Goal: Task Accomplishment & Management: Manage account settings

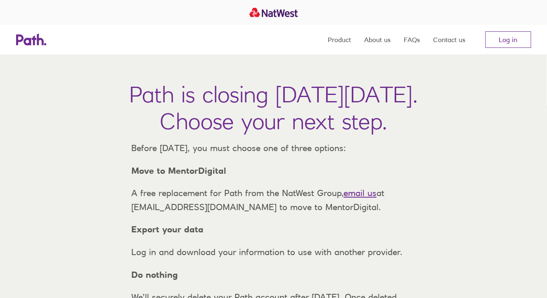
drag, startPoint x: 0, startPoint y: 0, endPoint x: 366, endPoint y: 210, distance: 421.5
click at [366, 198] on link "email us" at bounding box center [360, 193] width 33 height 10
click at [499, 40] on link "Log in" at bounding box center [509, 39] width 46 height 17
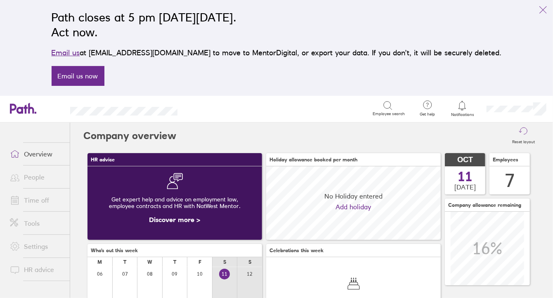
scroll to position [73, 175]
click at [43, 200] on link "Time off" at bounding box center [36, 200] width 66 height 17
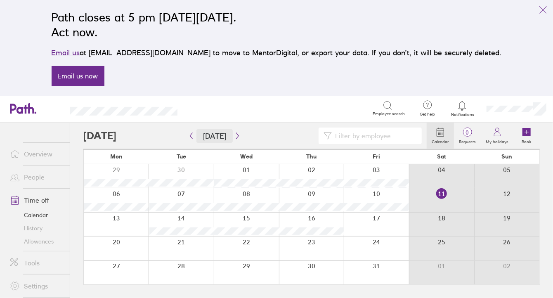
click at [225, 138] on button "[DATE]" at bounding box center [215, 136] width 36 height 14
click at [228, 135] on button "[DATE]" at bounding box center [215, 136] width 36 height 14
click at [235, 135] on icon "button" at bounding box center [238, 136] width 6 height 7
click at [235, 136] on icon "button" at bounding box center [238, 136] width 6 height 7
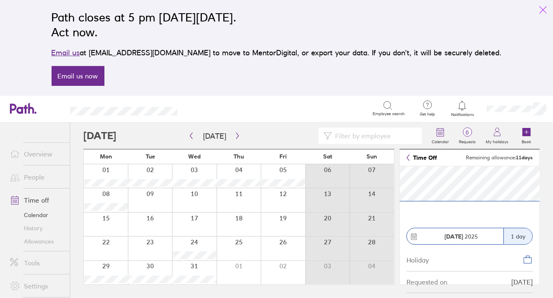
click at [544, 8] on icon "link" at bounding box center [544, 10] width 10 height 10
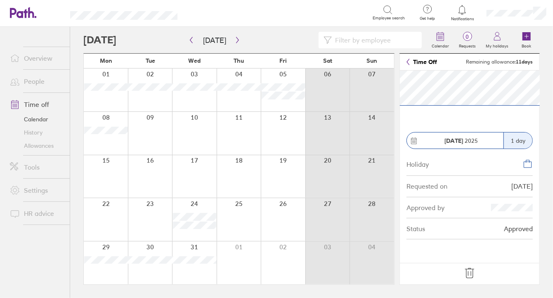
click at [40, 82] on link "People" at bounding box center [36, 81] width 66 height 17
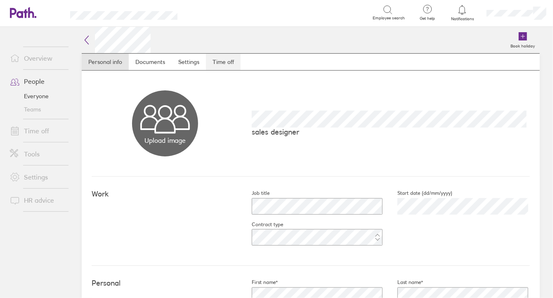
click at [222, 60] on link "Time off" at bounding box center [223, 62] width 35 height 17
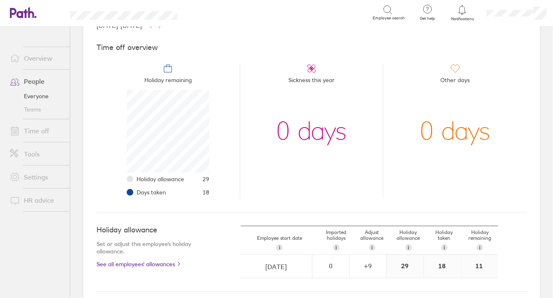
scroll to position [83, 0]
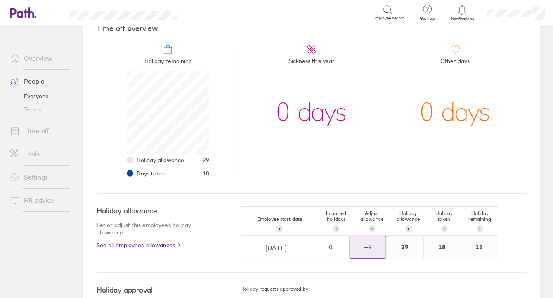
click at [365, 244] on div "+ 9" at bounding box center [368, 246] width 36 height 7
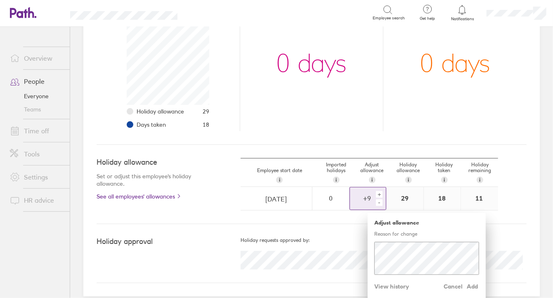
scroll to position [132, 0]
click at [376, 200] on div "-" at bounding box center [379, 202] width 7 height 7
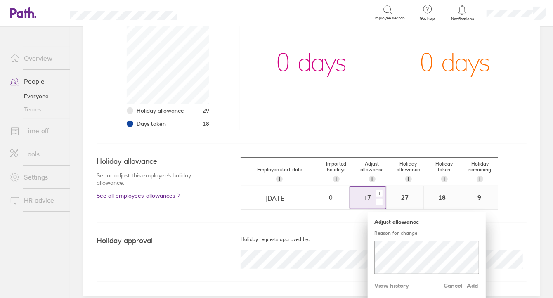
click at [376, 200] on div "-" at bounding box center [379, 202] width 7 height 7
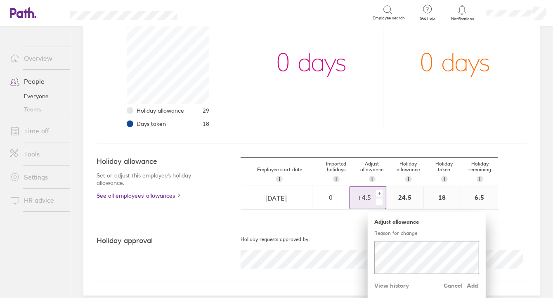
click at [376, 200] on div "-" at bounding box center [379, 202] width 7 height 7
click at [376, 191] on div "+" at bounding box center [379, 193] width 7 height 7
click at [349, 243] on div "Holiday requests approved by:" at bounding box center [384, 253] width 286 height 32
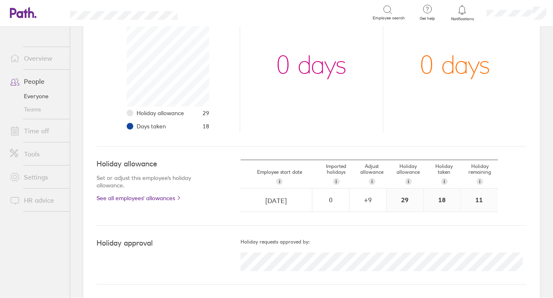
scroll to position [128, 0]
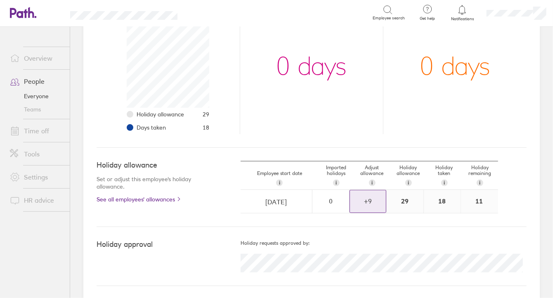
click at [362, 200] on div "+ 9" at bounding box center [368, 200] width 36 height 7
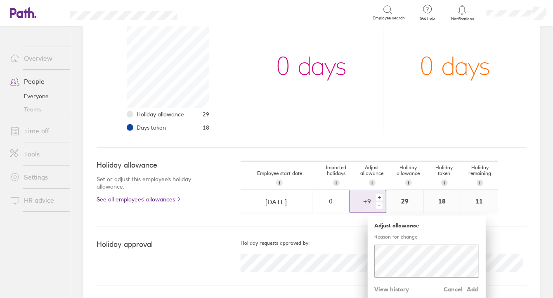
scroll to position [132, 0]
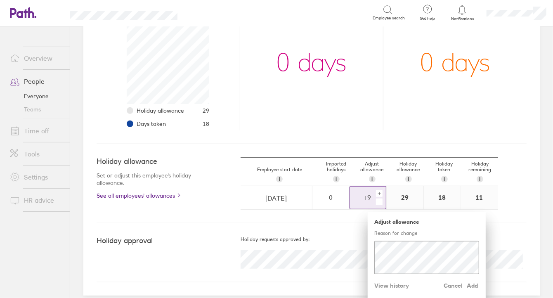
click at [376, 200] on div "-" at bounding box center [379, 202] width 7 height 7
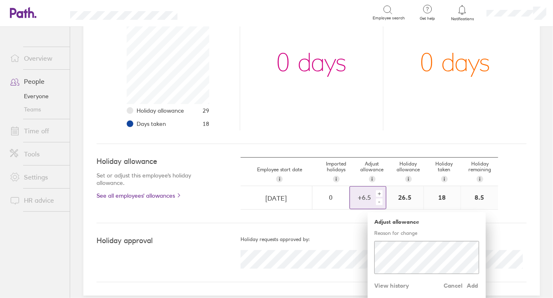
click at [376, 200] on div "-" at bounding box center [379, 202] width 7 height 7
click at [470, 284] on span "Add" at bounding box center [472, 285] width 13 height 13
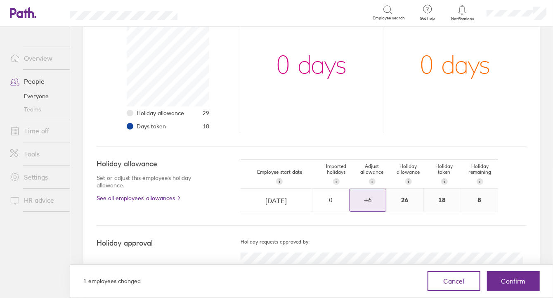
scroll to position [128, 0]
click at [367, 199] on div "+ 6" at bounding box center [368, 200] width 36 height 7
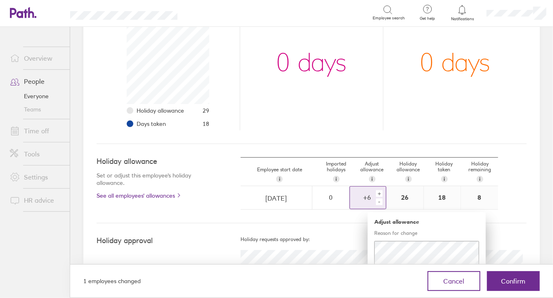
click at [376, 201] on div "-" at bounding box center [379, 202] width 7 height 7
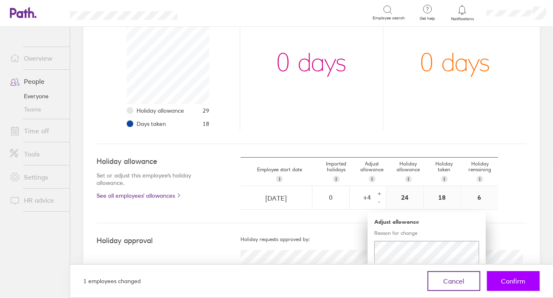
click at [506, 281] on span "Confirm" at bounding box center [514, 281] width 24 height 7
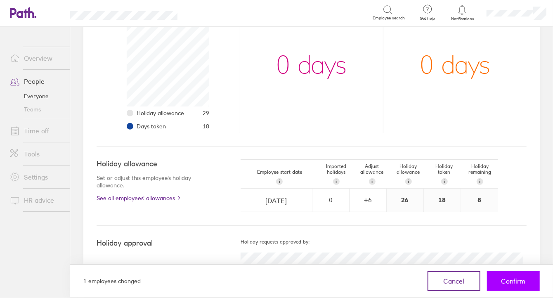
scroll to position [128, 0]
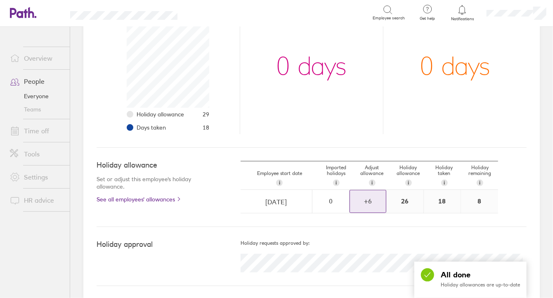
click at [366, 208] on div "+ 6" at bounding box center [368, 201] width 36 height 22
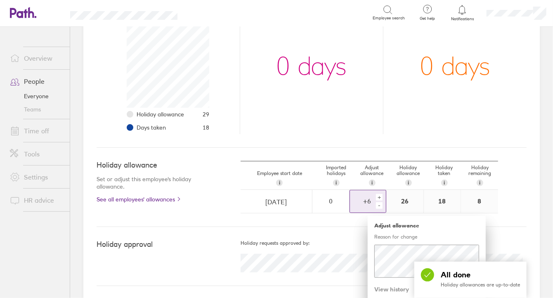
click at [376, 205] on div "-" at bounding box center [379, 205] width 7 height 7
click at [470, 289] on span "Add" at bounding box center [472, 289] width 13 height 13
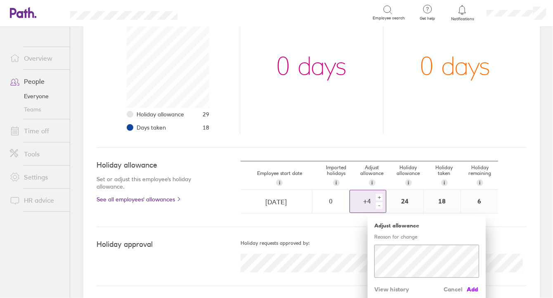
click at [470, 288] on span "Add" at bounding box center [472, 289] width 13 height 13
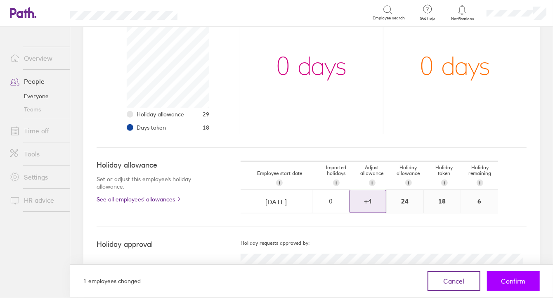
click at [505, 281] on span "Confirm" at bounding box center [514, 281] width 24 height 7
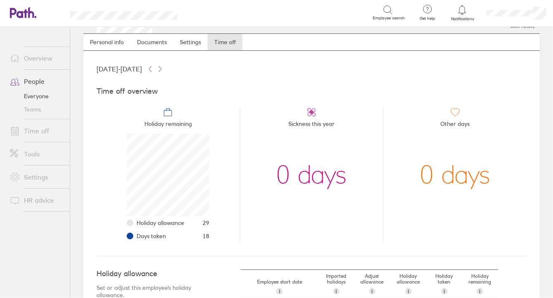
scroll to position [0, 0]
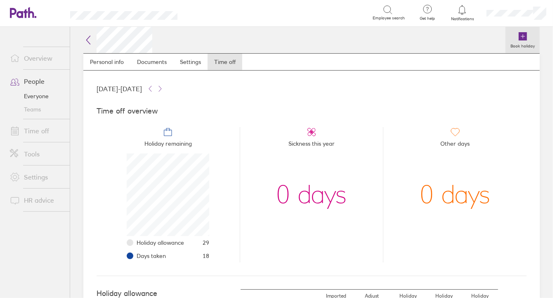
click at [517, 42] on label "Book holiday" at bounding box center [523, 44] width 34 height 7
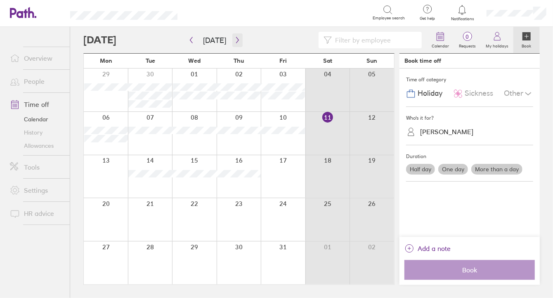
click at [237, 41] on icon "button" at bounding box center [238, 40] width 6 height 7
click at [237, 40] on icon "button" at bounding box center [238, 40] width 6 height 7
click at [191, 266] on div at bounding box center [194, 263] width 45 height 43
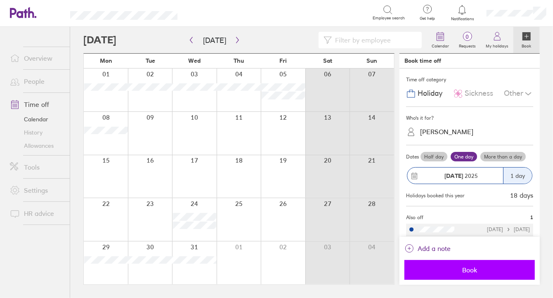
click at [472, 268] on span "Book" at bounding box center [470, 269] width 119 height 7
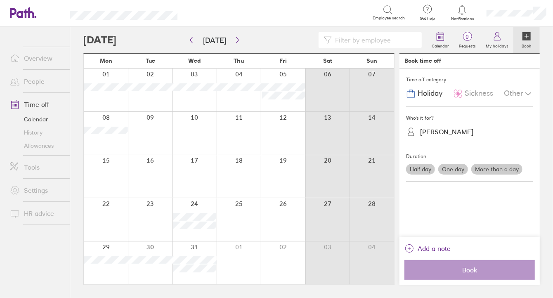
click at [40, 79] on link "People" at bounding box center [36, 81] width 66 height 17
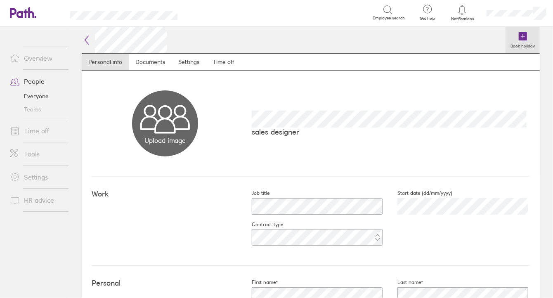
click at [519, 39] on icon at bounding box center [523, 36] width 8 height 8
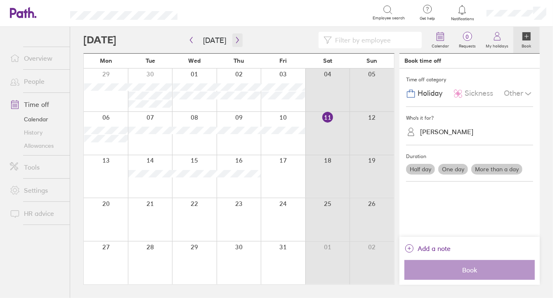
click at [235, 40] on icon "button" at bounding box center [238, 40] width 6 height 7
click at [235, 41] on icon "button" at bounding box center [238, 40] width 6 height 7
click at [189, 231] on div at bounding box center [194, 219] width 45 height 43
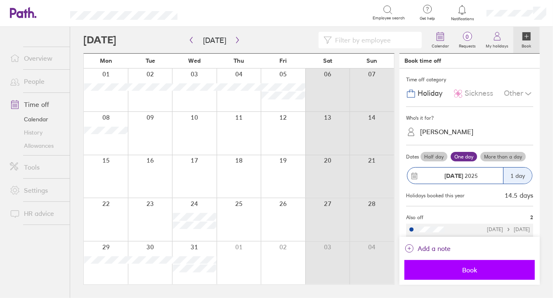
click at [467, 269] on span "Book" at bounding box center [470, 269] width 119 height 7
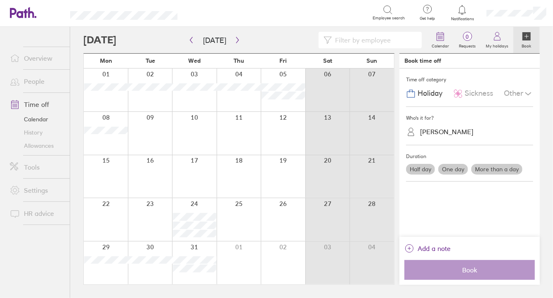
click at [33, 80] on link "People" at bounding box center [36, 81] width 66 height 17
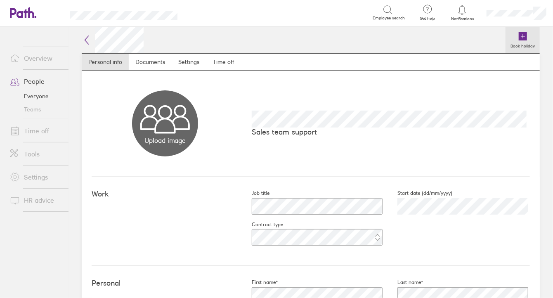
click at [520, 41] on label "Book holiday" at bounding box center [523, 44] width 34 height 7
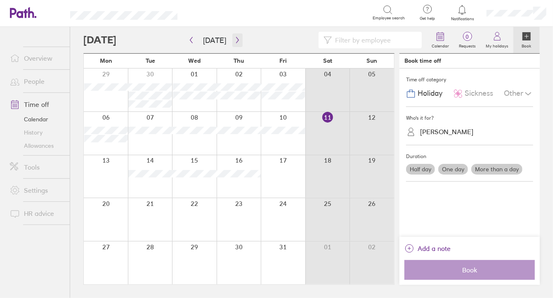
click at [236, 41] on icon "button" at bounding box center [238, 40] width 6 height 7
click at [235, 42] on icon "button" at bounding box center [238, 40] width 6 height 7
click at [192, 207] on div at bounding box center [194, 219] width 45 height 43
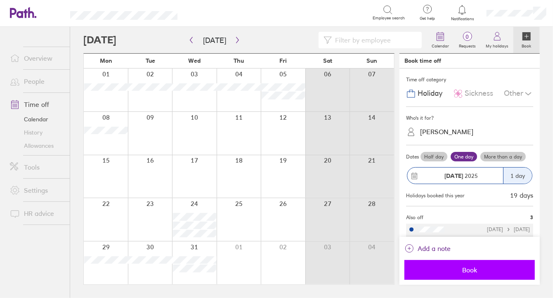
click at [468, 264] on button "Book" at bounding box center [470, 270] width 131 height 20
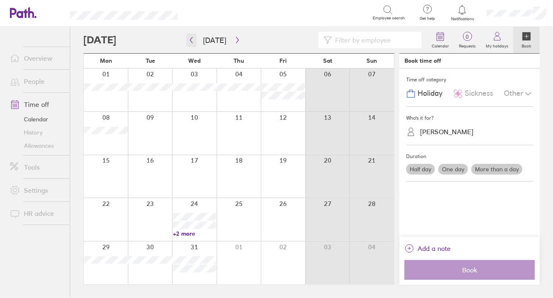
click at [189, 41] on icon "button" at bounding box center [191, 40] width 6 height 7
click at [236, 41] on icon "button" at bounding box center [237, 40] width 2 height 6
click at [192, 40] on icon "button" at bounding box center [191, 40] width 6 height 7
click at [192, 41] on icon "button" at bounding box center [191, 40] width 6 height 7
click at [43, 82] on link "People" at bounding box center [36, 81] width 66 height 17
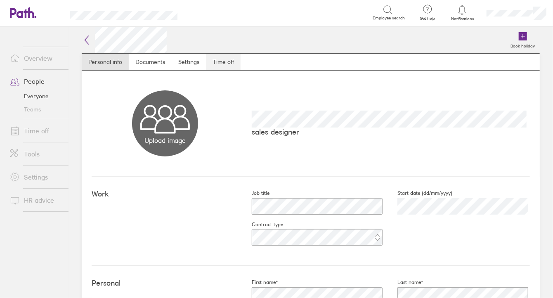
click at [219, 65] on link "Time off" at bounding box center [223, 62] width 35 height 17
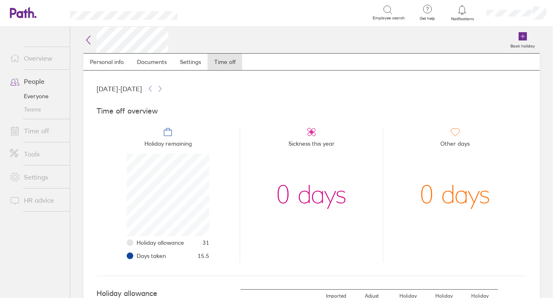
scroll to position [128, 0]
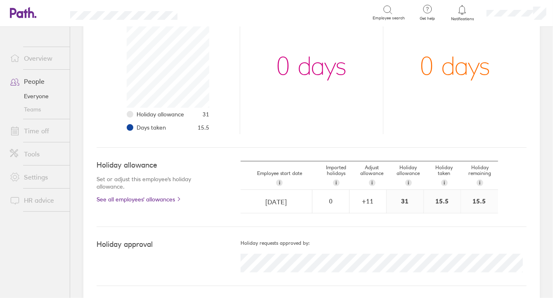
click at [36, 83] on link "People" at bounding box center [36, 81] width 66 height 17
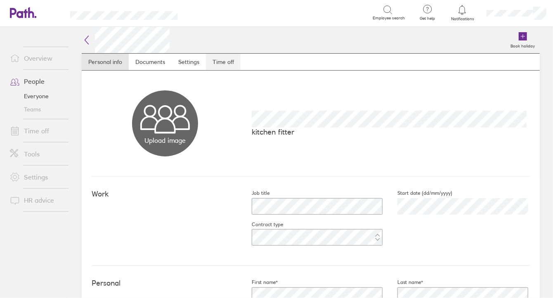
click at [226, 62] on link "Time off" at bounding box center [223, 62] width 35 height 17
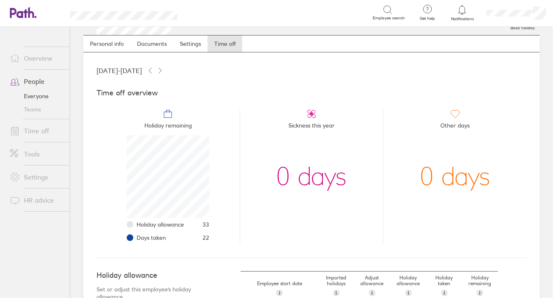
scroll to position [5, 0]
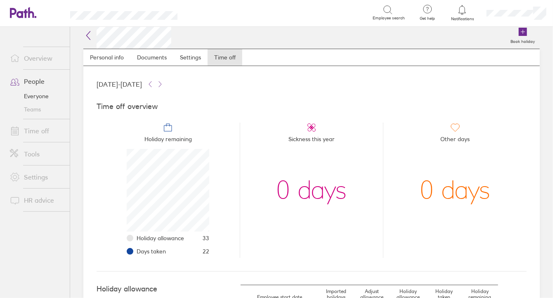
click at [39, 81] on link "People" at bounding box center [36, 81] width 66 height 17
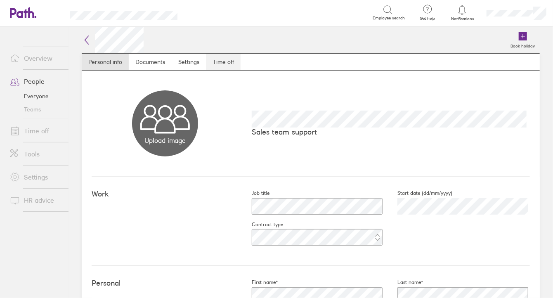
click at [226, 64] on link "Time off" at bounding box center [223, 62] width 35 height 17
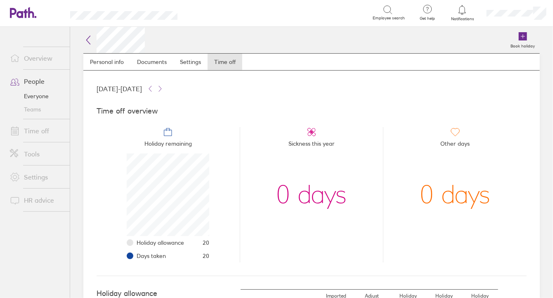
click at [43, 132] on link "Time off" at bounding box center [36, 131] width 66 height 17
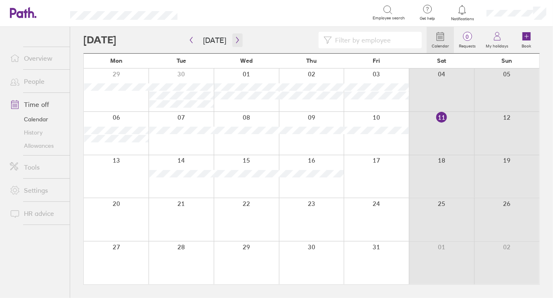
click at [236, 37] on icon "button" at bounding box center [238, 40] width 6 height 7
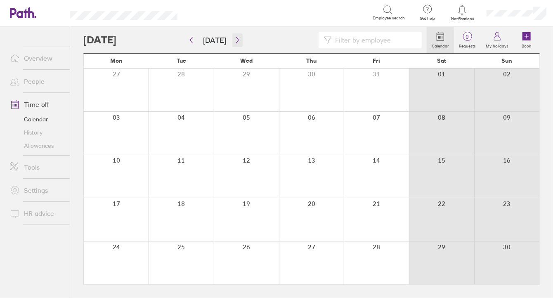
click at [235, 39] on icon "button" at bounding box center [238, 40] width 6 height 7
